Goal: Check status: Check status

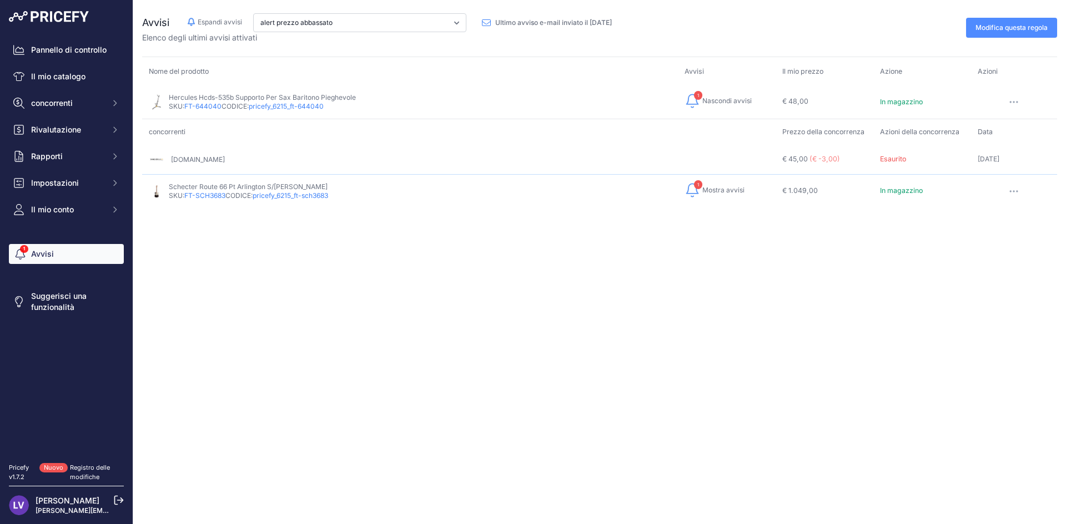
click at [309, 104] on font "pricefy_6215_ft-644040" at bounding box center [286, 106] width 75 height 8
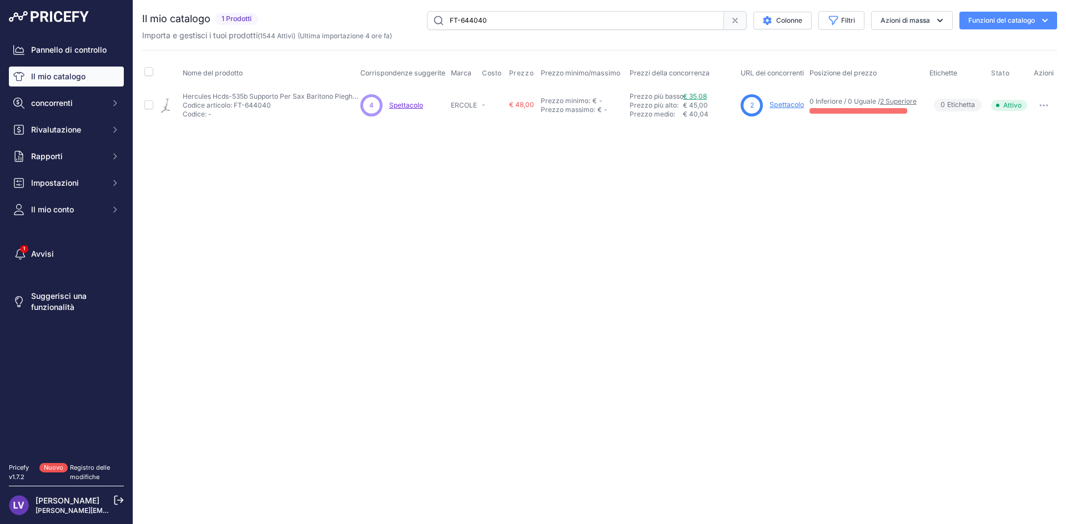
click at [703, 97] on font "€ 35,08" at bounding box center [695, 96] width 24 height 8
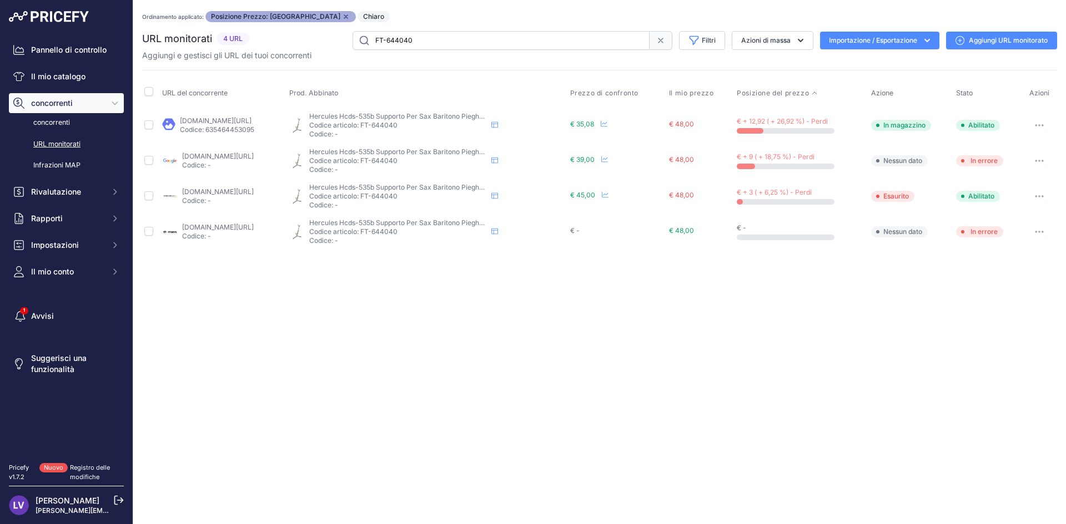
click at [471, 315] on div "Vicino Non sei connesso a Internet. Ordinamento applicato: Posizione Prezzo: AZ…" at bounding box center [599, 262] width 932 height 524
click at [694, 127] on font "€ 48,00" at bounding box center [681, 124] width 25 height 8
click at [251, 120] on font "[DOMAIN_NAME][URL]" at bounding box center [216, 121] width 72 height 8
